Goal: Find specific page/section: Locate a particular part of the current website

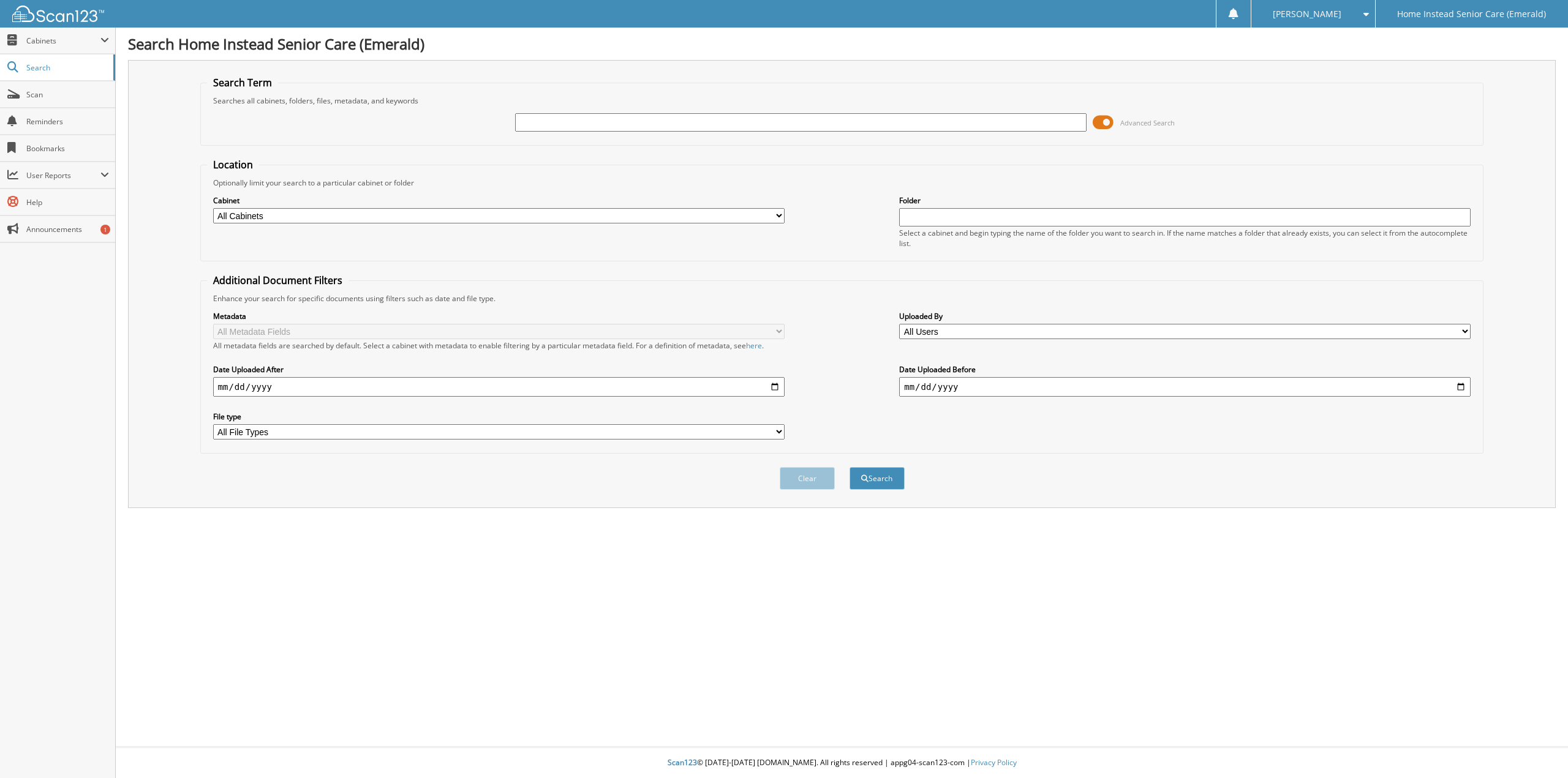
click at [717, 126] on input "text" at bounding box center [801, 122] width 572 height 19
type input "anw"
click at [849, 467] on button "Search" at bounding box center [877, 478] width 55 height 22
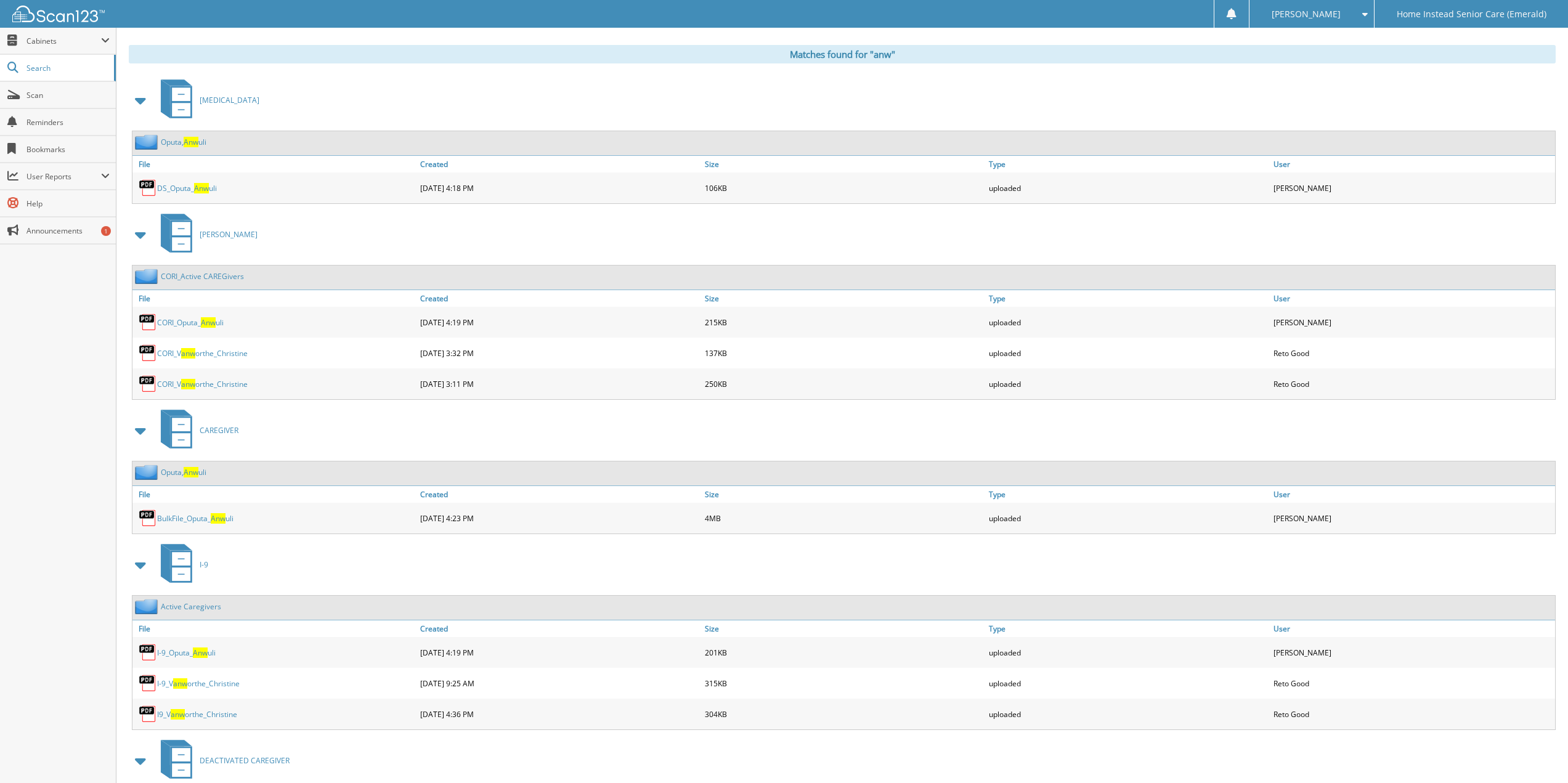
scroll to position [502, 0]
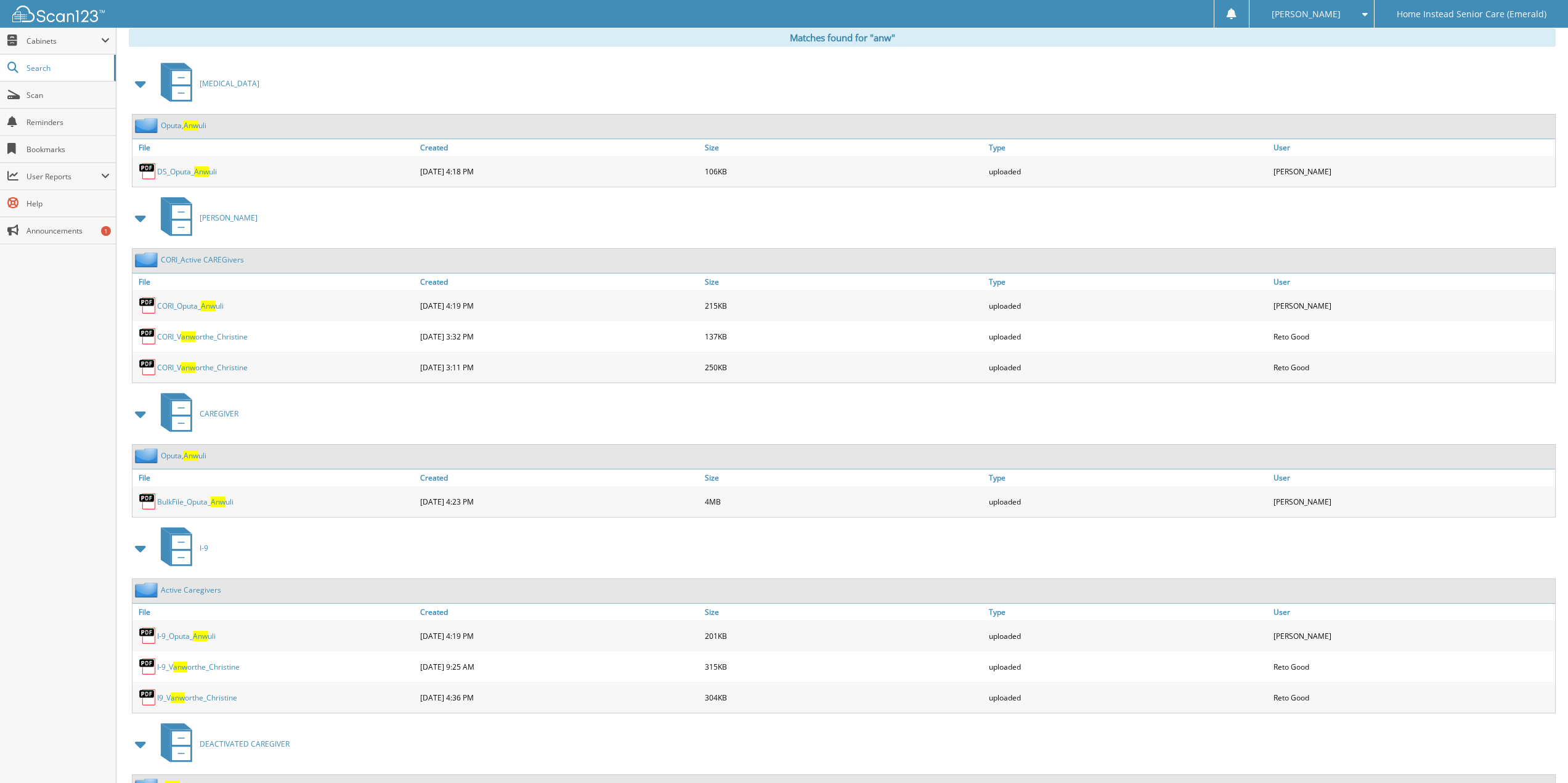
click at [180, 504] on link "BulkFile_Oputa_ Anw uli" at bounding box center [195, 502] width 76 height 10
